Goal: Task Accomplishment & Management: Manage account settings

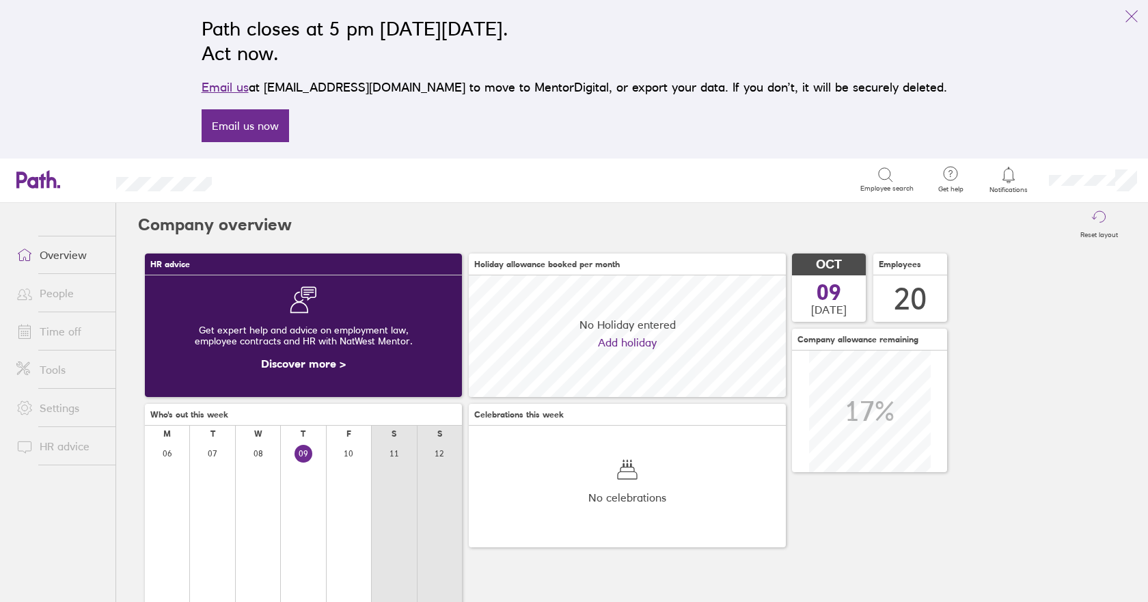
scroll to position [122, 317]
click at [72, 331] on link "Time off" at bounding box center [60, 331] width 110 height 27
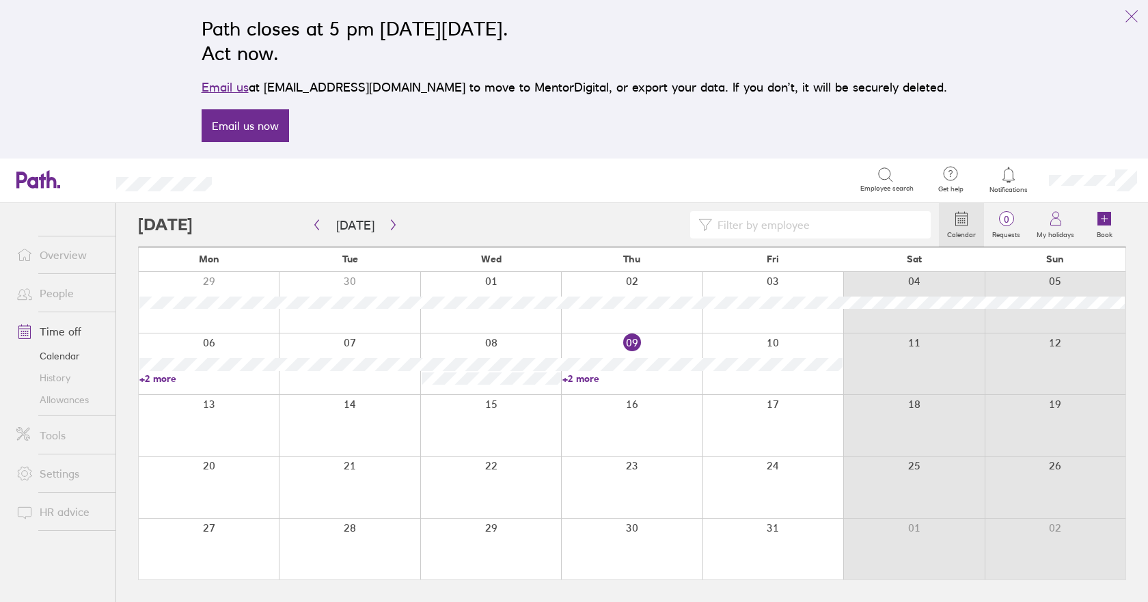
click at [56, 409] on link "Allowances" at bounding box center [60, 400] width 110 height 22
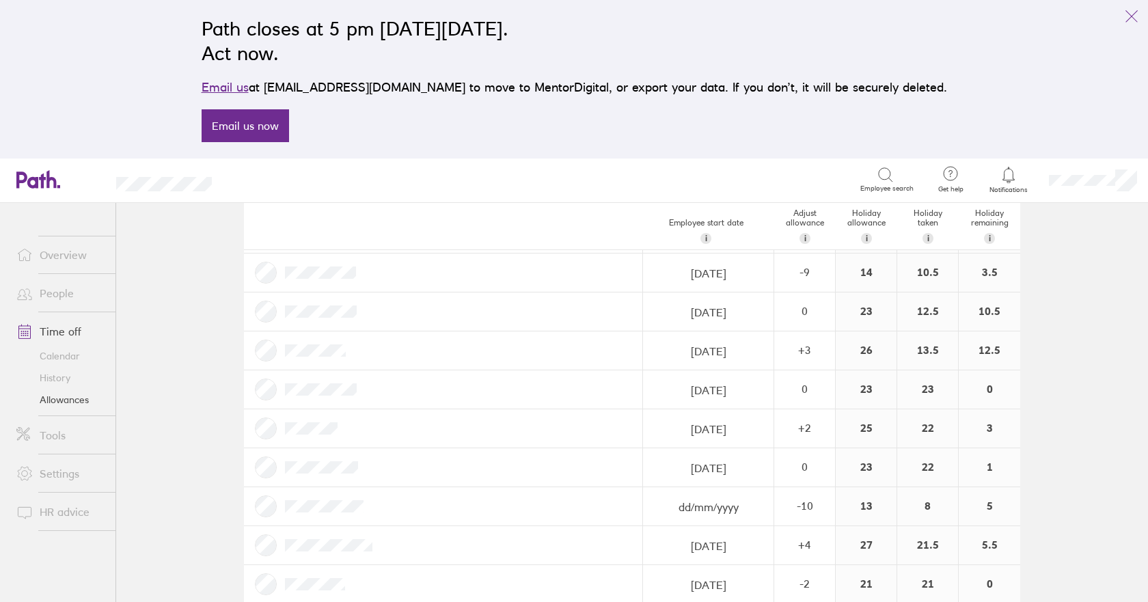
scroll to position [521, 0]
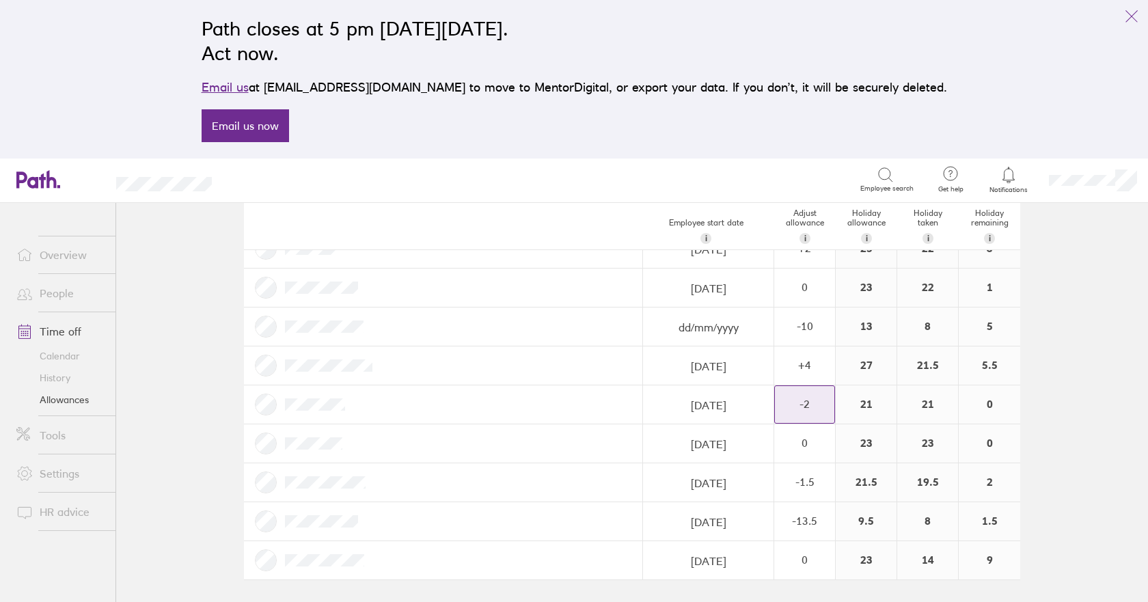
click at [781, 404] on div "-2" at bounding box center [804, 404] width 59 height 12
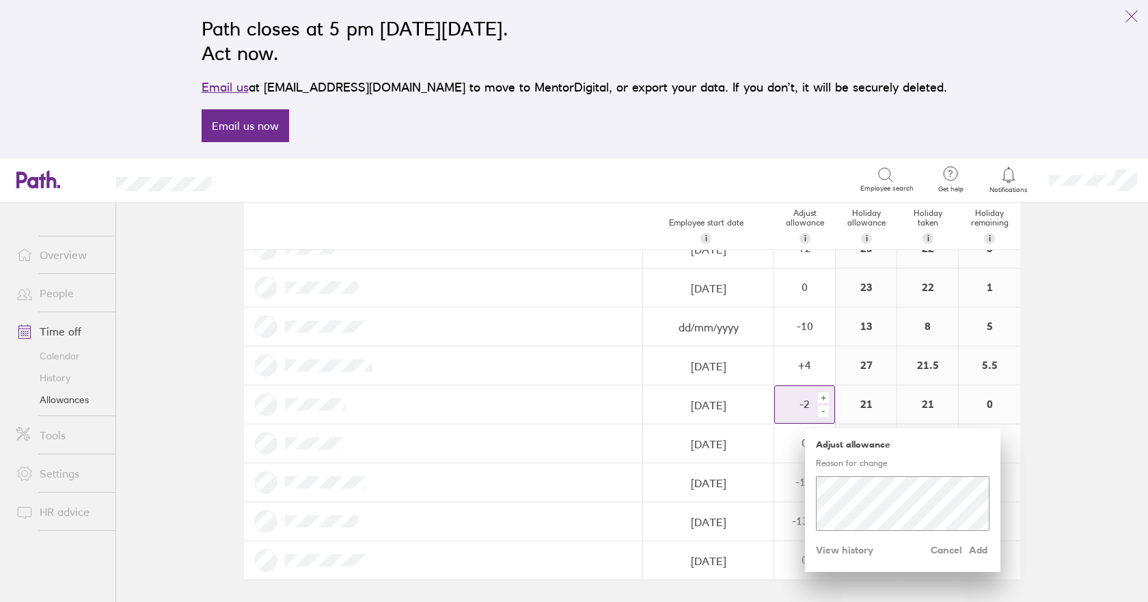
click at [818, 415] on div "-" at bounding box center [823, 411] width 11 height 11
click at [819, 397] on div "+" at bounding box center [823, 397] width 11 height 11
click at [818, 397] on div "+" at bounding box center [823, 397] width 11 height 11
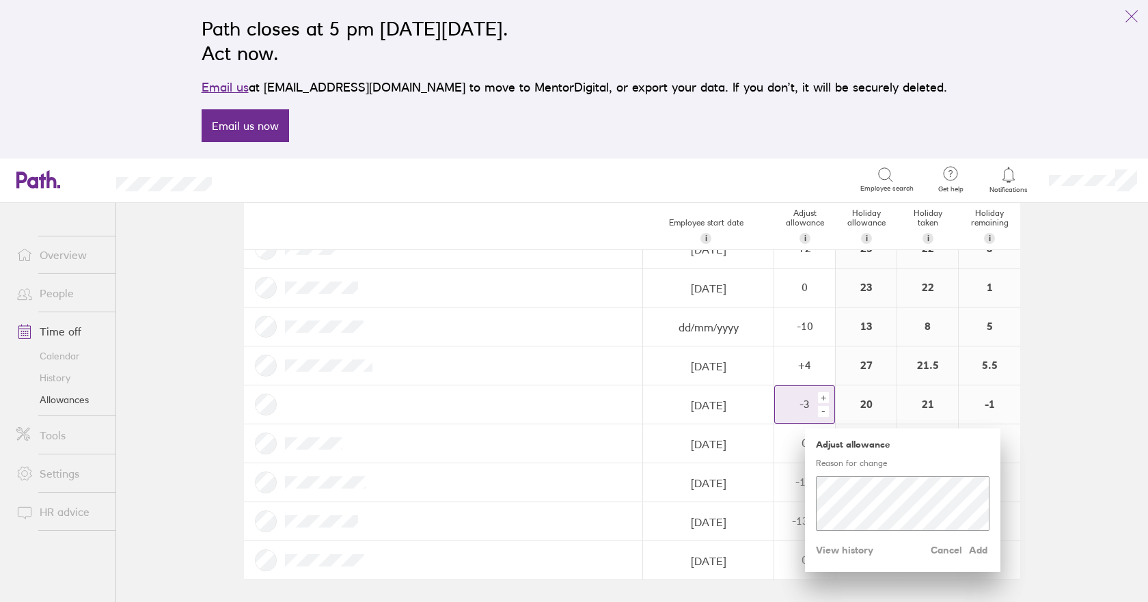
click at [818, 397] on div "+" at bounding box center [823, 397] width 11 height 11
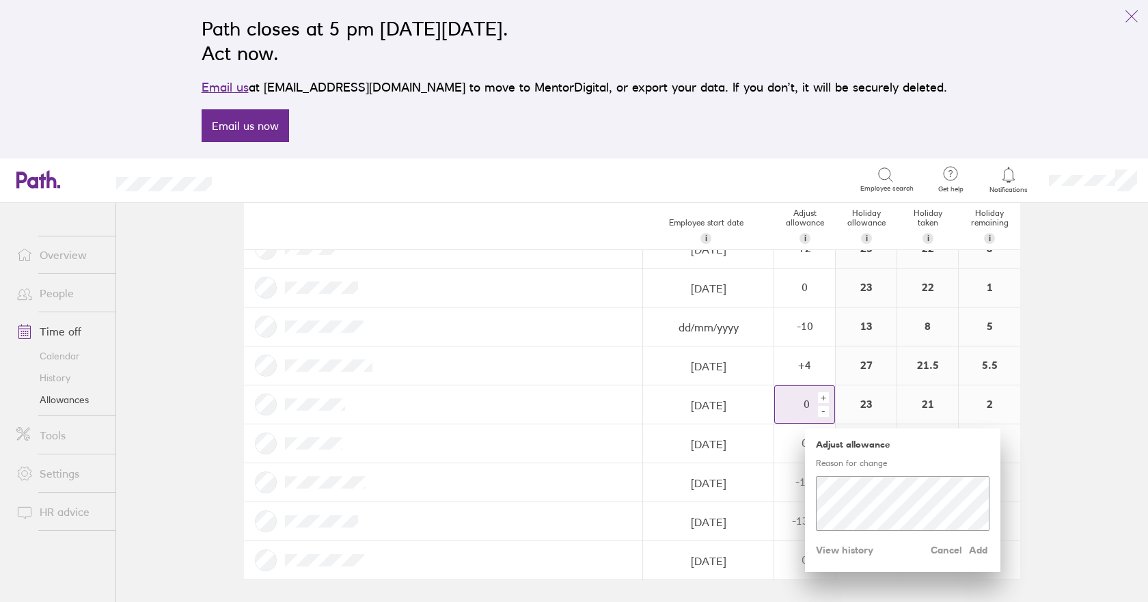
click at [818, 412] on div "-" at bounding box center [823, 411] width 11 height 11
click at [977, 554] on span "Add" at bounding box center [978, 550] width 22 height 22
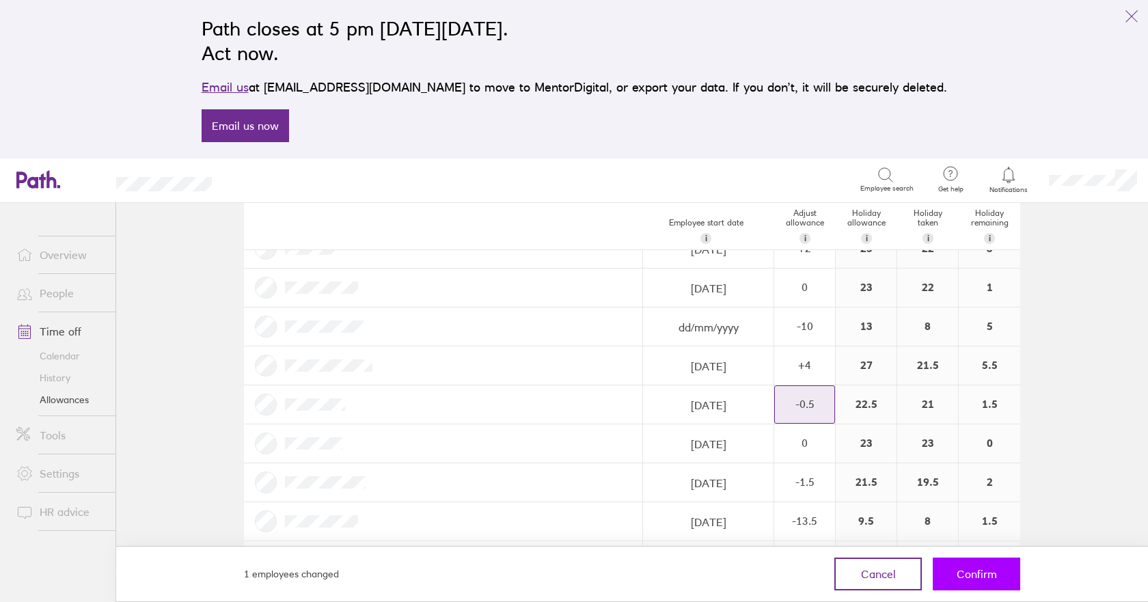
click at [966, 568] on span "Confirm" at bounding box center [977, 574] width 40 height 12
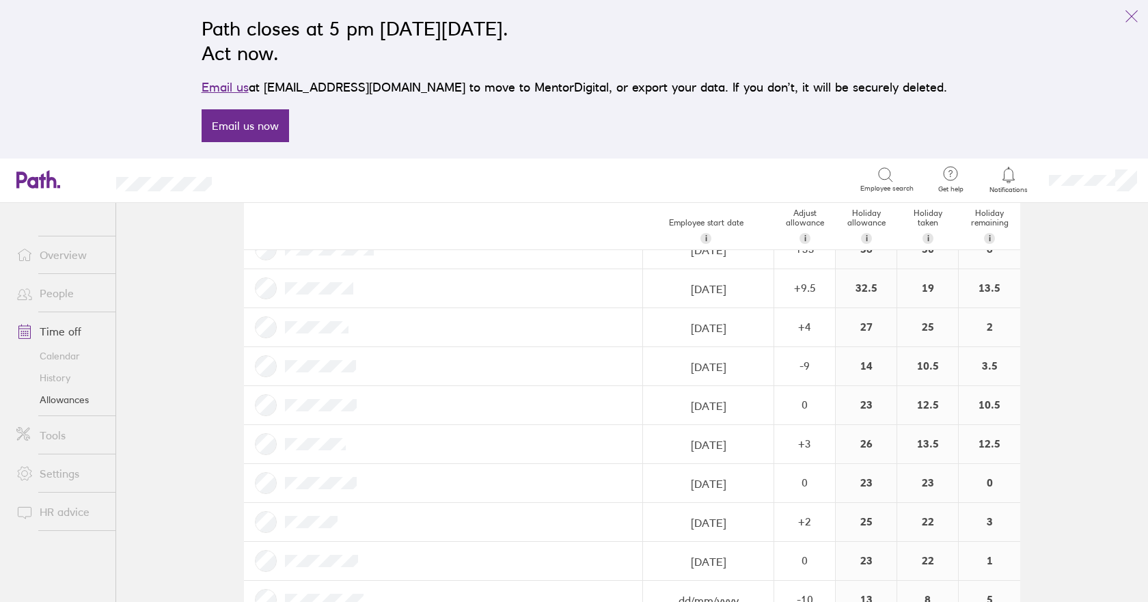
scroll to position [0, 0]
